Goal: Task Accomplishment & Management: Use online tool/utility

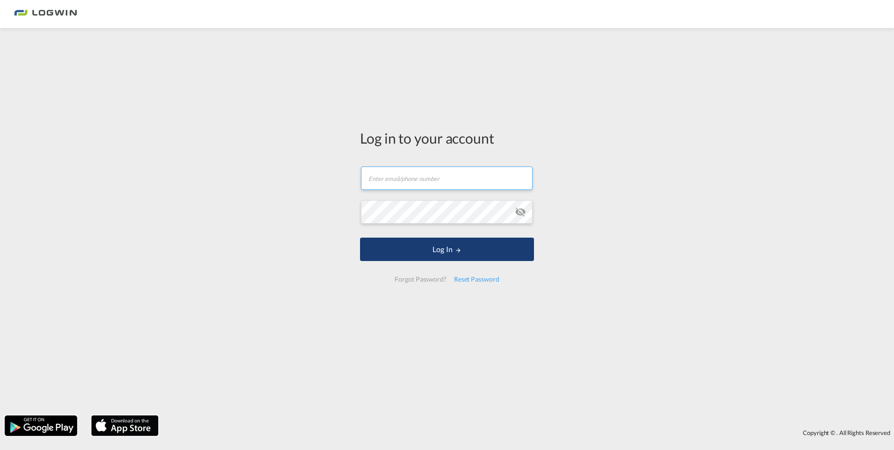
type input "[PERSON_NAME][EMAIL_ADDRESS][PERSON_NAME][DOMAIN_NAME]"
click at [455, 251] on md-icon "LOGIN" at bounding box center [458, 250] width 7 height 7
